Goal: Information Seeking & Learning: Learn about a topic

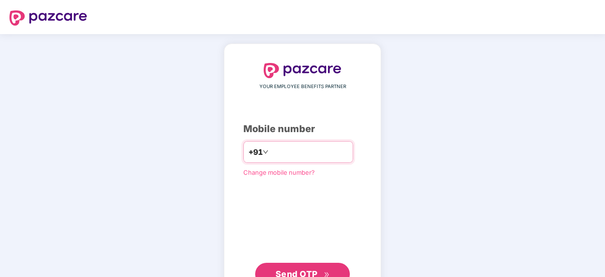
type input "**********"
click at [318, 210] on div "**********" at bounding box center [302, 174] width 118 height 222
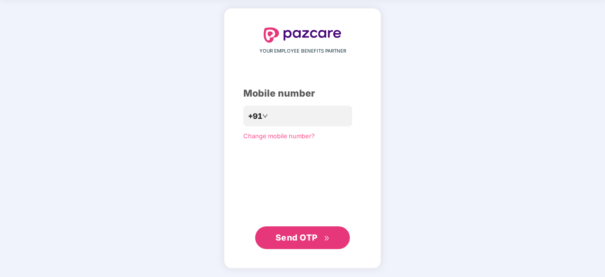
click at [307, 240] on span "Send OTP" at bounding box center [296, 237] width 42 height 10
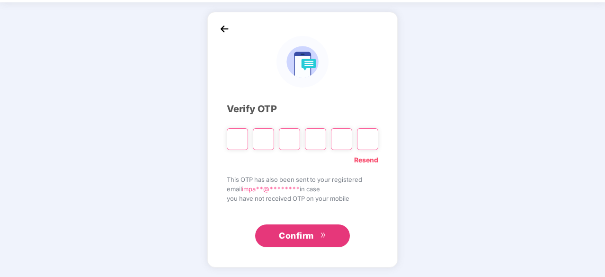
scroll to position [31, 0]
type input "*"
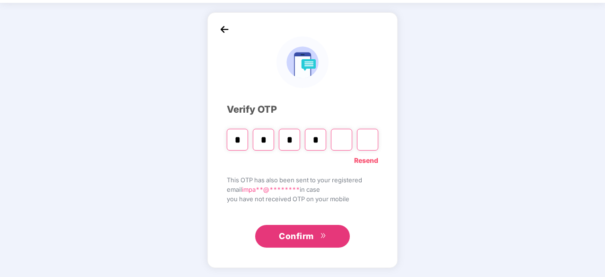
type input "*"
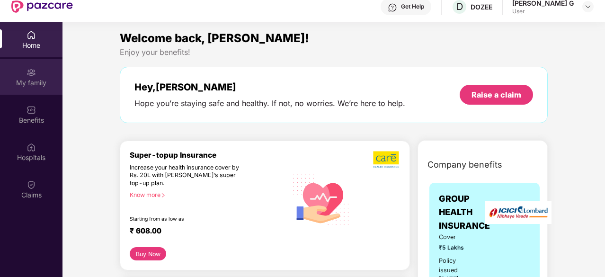
click at [38, 76] on div "My family" at bounding box center [31, 77] width 62 height 36
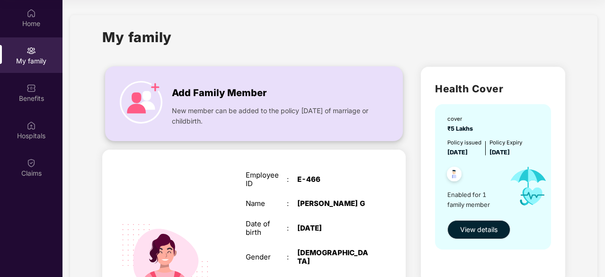
click at [229, 100] on span "Add Family Member" at bounding box center [219, 93] width 95 height 15
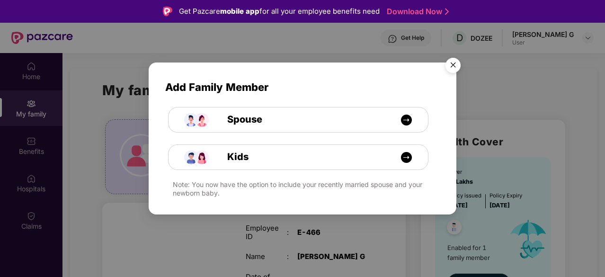
scroll to position [53, 0]
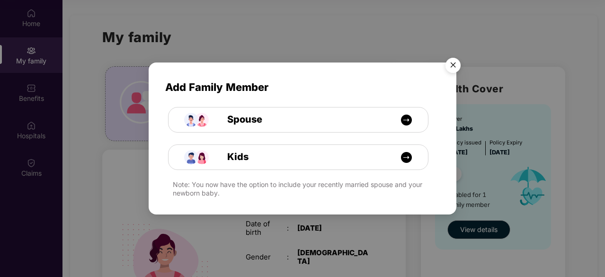
click at [368, 97] on div "Spouse" at bounding box center [302, 113] width 301 height 37
click at [452, 69] on img "Close" at bounding box center [453, 66] width 27 height 27
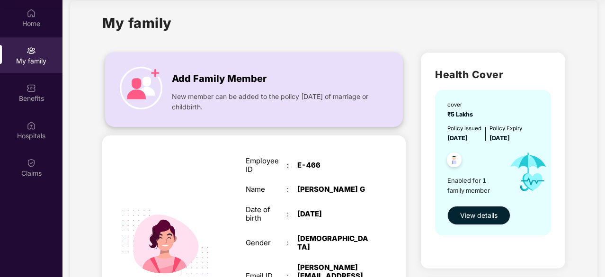
scroll to position [14, 0]
click at [166, 76] on div "Add Family Member New member can be added to the policy [DATE] of marriage or c…" at bounding box center [254, 89] width 297 height 54
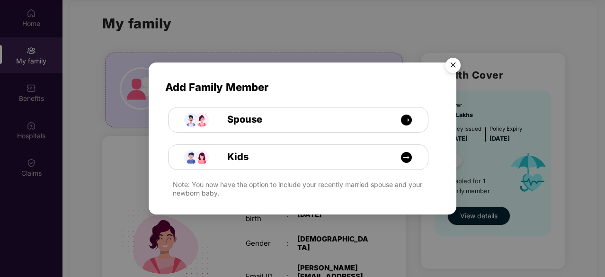
click at [447, 72] on img "Close" at bounding box center [453, 66] width 27 height 27
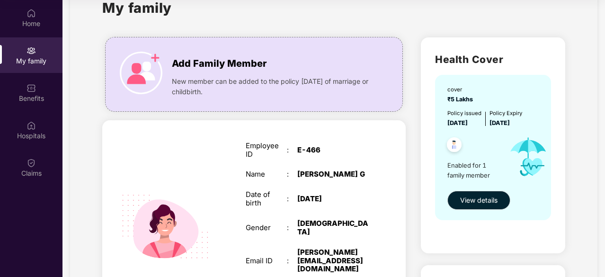
scroll to position [22, 0]
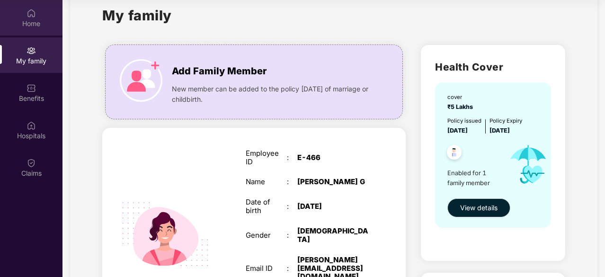
click at [27, 16] on img at bounding box center [31, 13] width 9 height 9
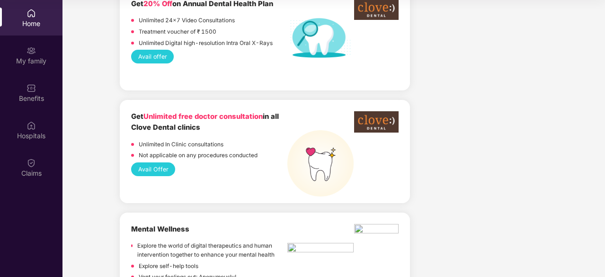
scroll to position [713, 0]
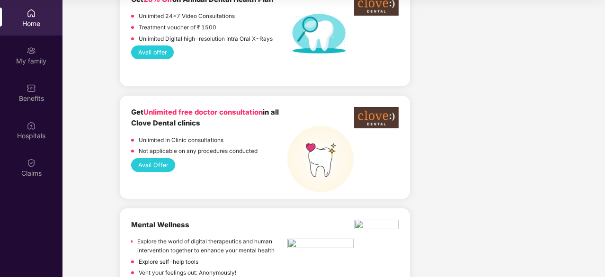
click at [160, 158] on button "Avail Offer" at bounding box center [153, 165] width 44 height 14
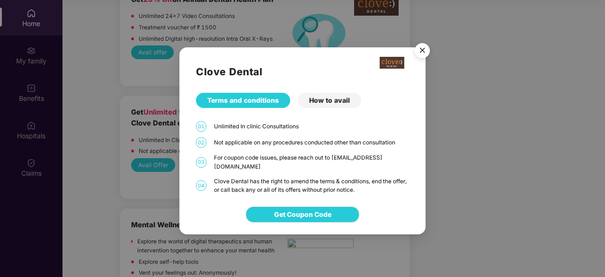
click at [284, 177] on div "Clove Dental has the right to amend the terms & conditions, end the offer, or c…" at bounding box center [311, 186] width 195 height 18
click at [319, 110] on div "Clove Dental Terms and conditions How to avail 01 Unlimited In clinic Consultat…" at bounding box center [302, 120] width 246 height 147
click at [319, 108] on div "How to avail" at bounding box center [329, 100] width 63 height 15
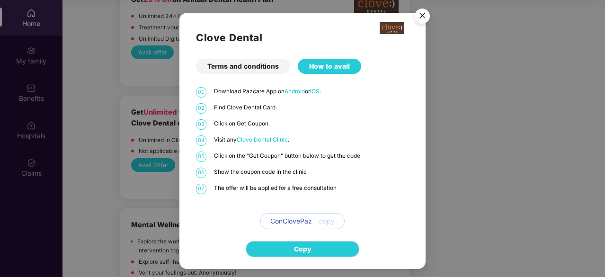
click at [420, 23] on img "Close" at bounding box center [422, 17] width 27 height 27
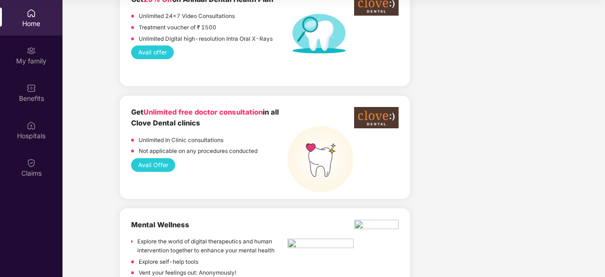
scroll to position [876, 0]
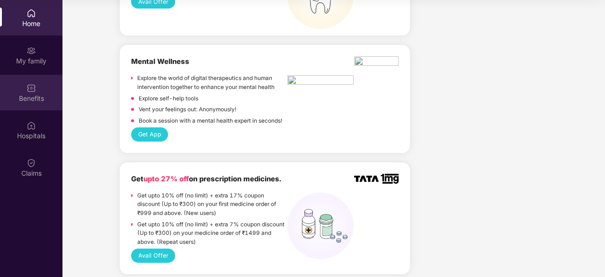
click at [36, 95] on div "Benefits" at bounding box center [31, 98] width 62 height 9
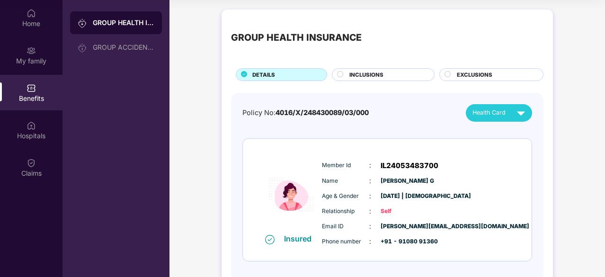
click at [379, 75] on span "INCLUSIONS" at bounding box center [366, 75] width 34 height 9
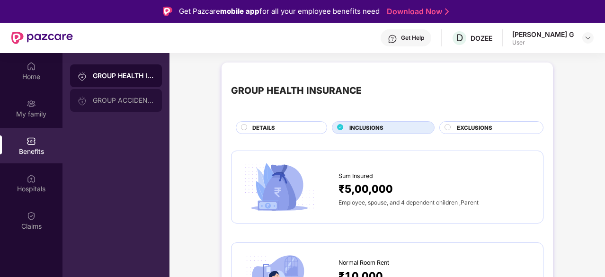
click at [107, 98] on div "GROUP ACCIDENTAL INSURANCE" at bounding box center [124, 101] width 62 height 8
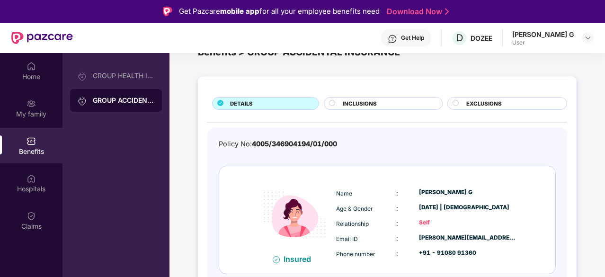
scroll to position [29, 0]
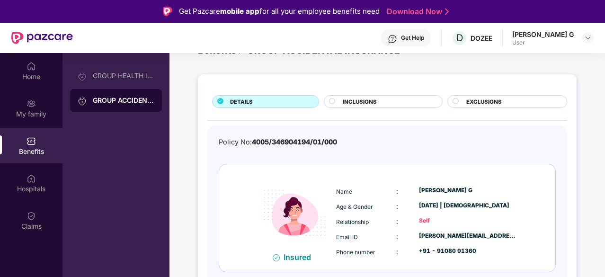
click at [373, 100] on span "INCLUSIONS" at bounding box center [360, 102] width 34 height 9
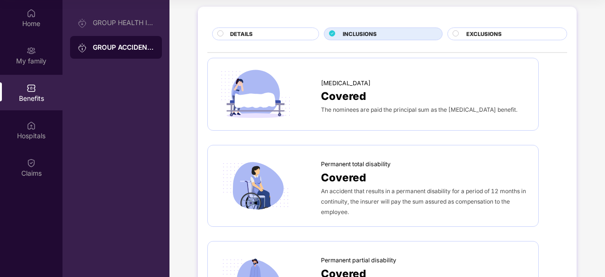
scroll to position [0, 0]
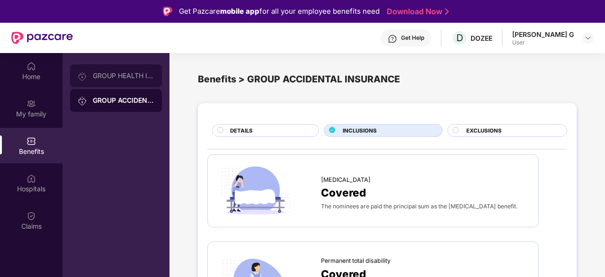
click at [134, 71] on div "GROUP HEALTH INSURANCE" at bounding box center [116, 75] width 92 height 23
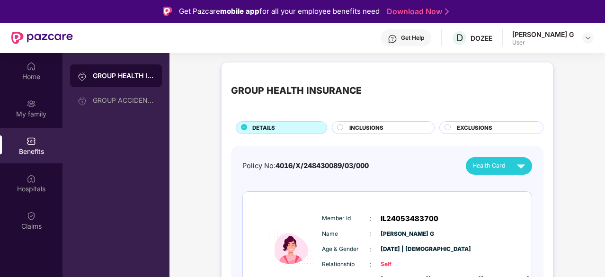
click at [377, 125] on span "INCLUSIONS" at bounding box center [366, 128] width 34 height 9
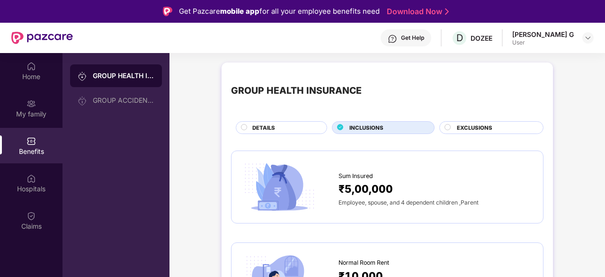
click at [475, 124] on span "EXCLUSIONS" at bounding box center [475, 128] width 36 height 9
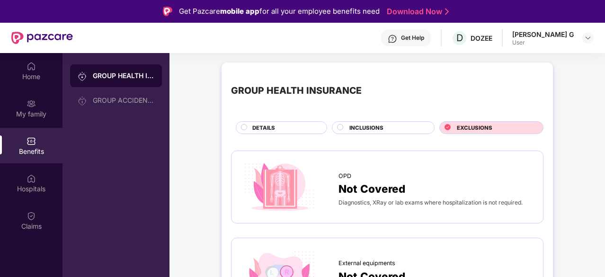
click at [339, 129] on circle at bounding box center [340, 127] width 6 height 6
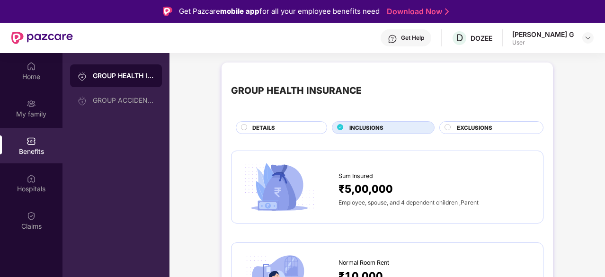
click at [284, 122] on div "DETAILS" at bounding box center [281, 127] width 91 height 13
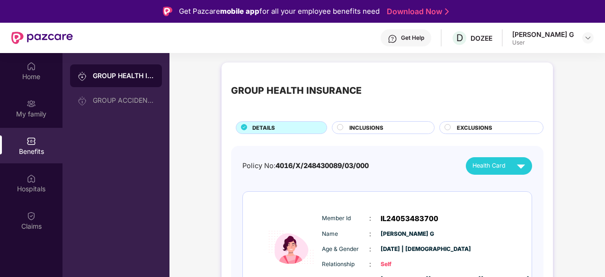
scroll to position [42, 0]
